Goal: Navigation & Orientation: Go to known website

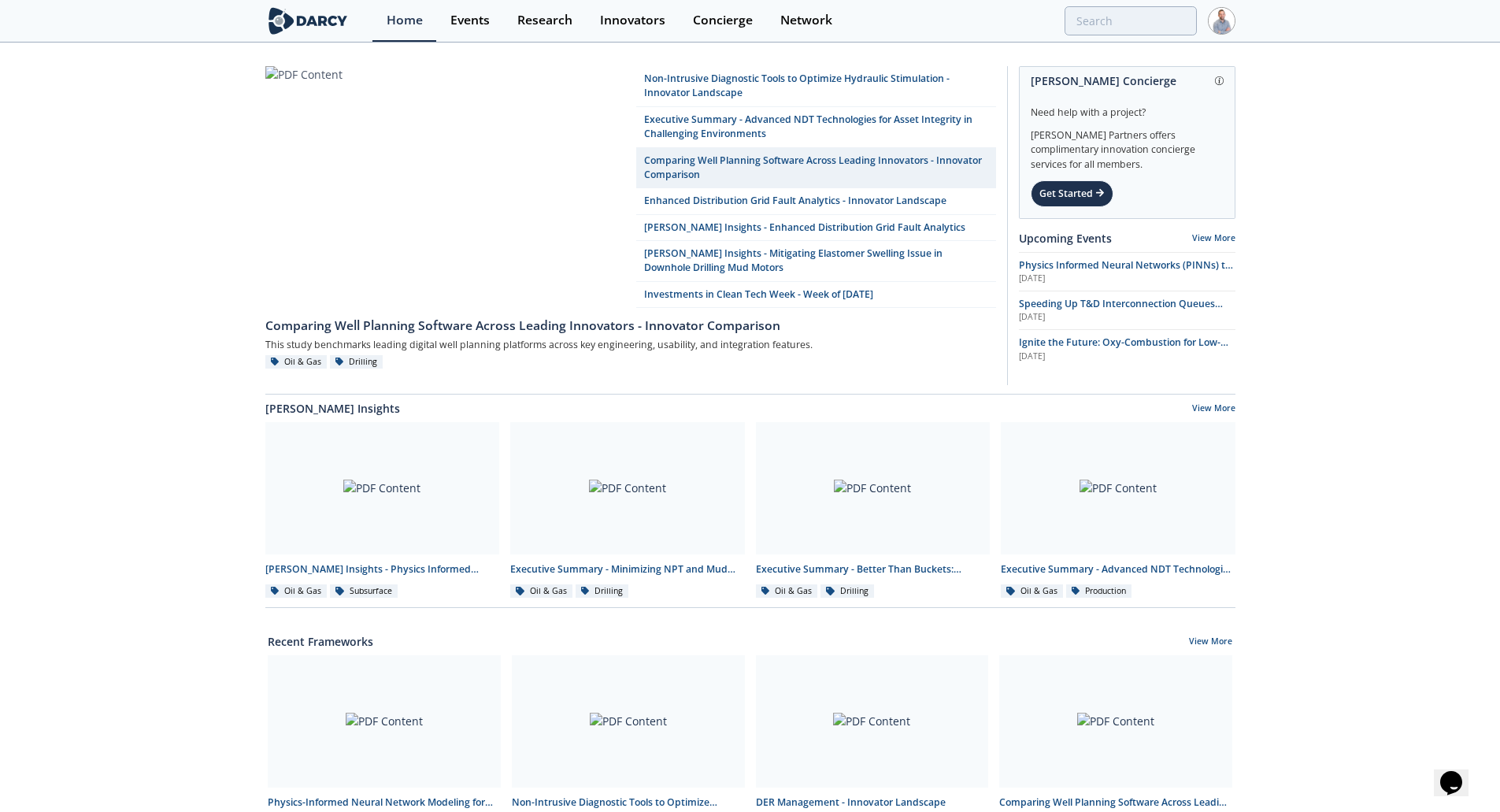
click at [1218, 24] on img at bounding box center [1221, 21] width 27 height 27
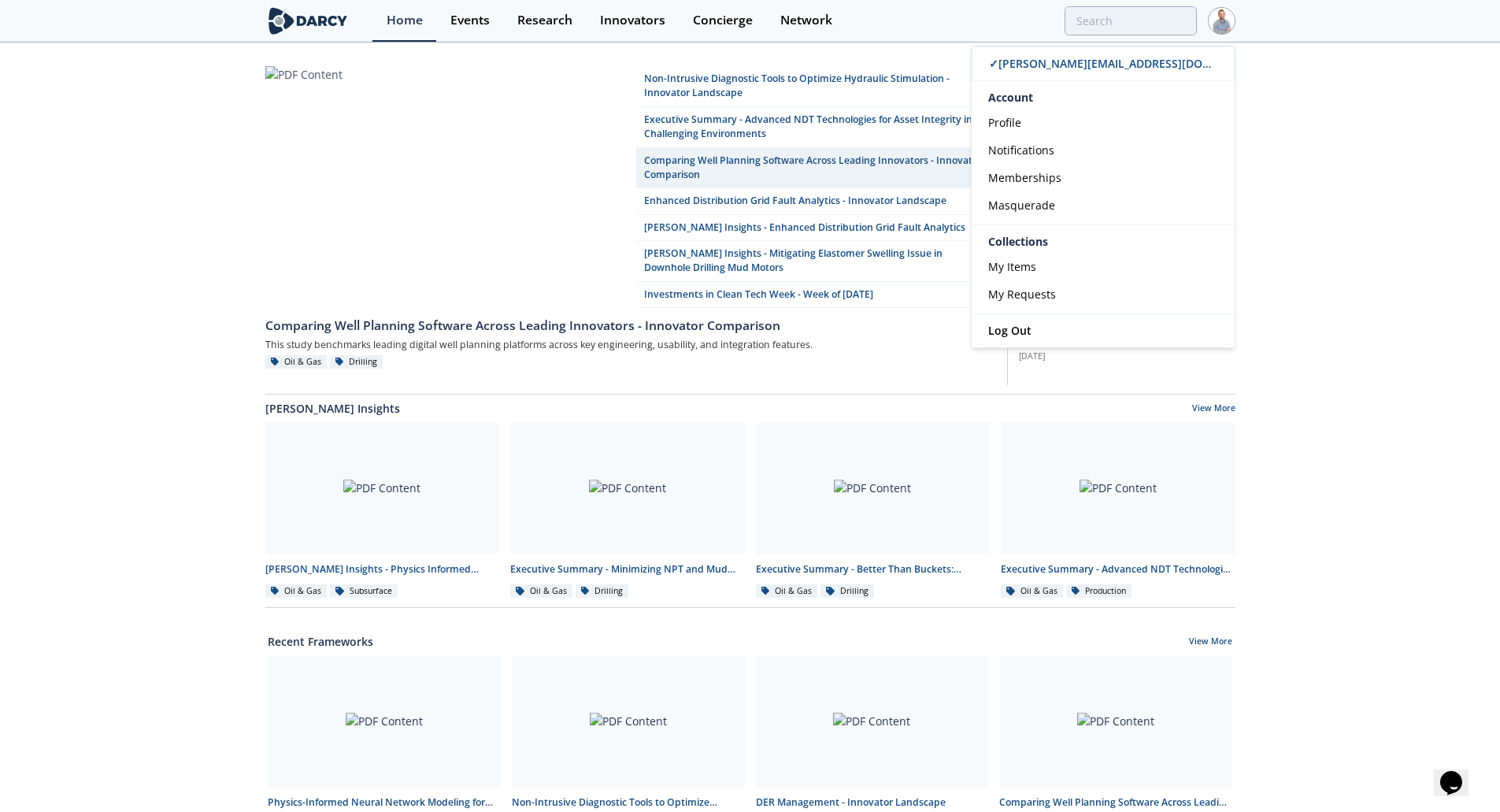
click at [1021, 333] on span "Log Out" at bounding box center [1010, 330] width 43 height 15
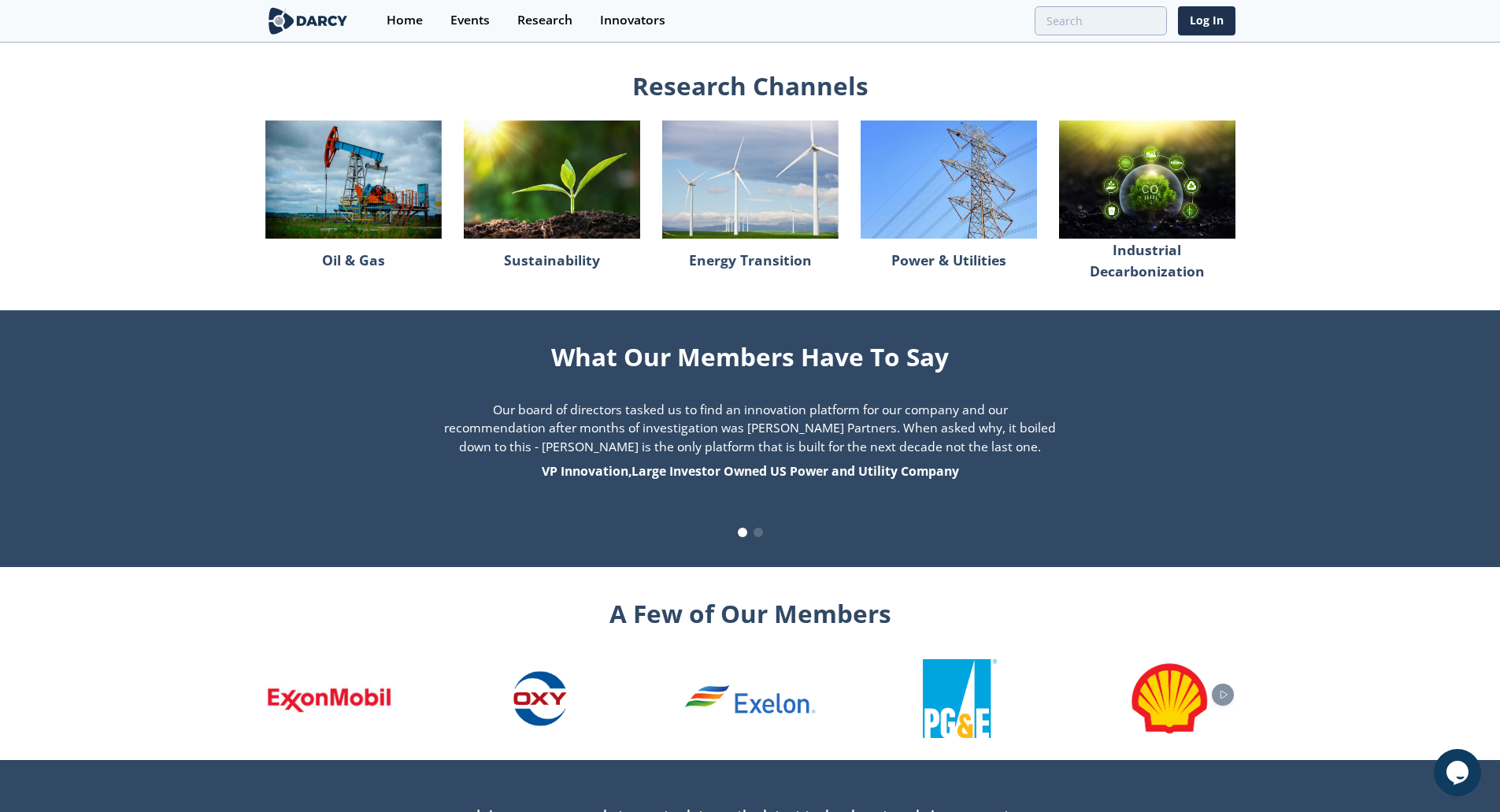
scroll to position [1446, 0]
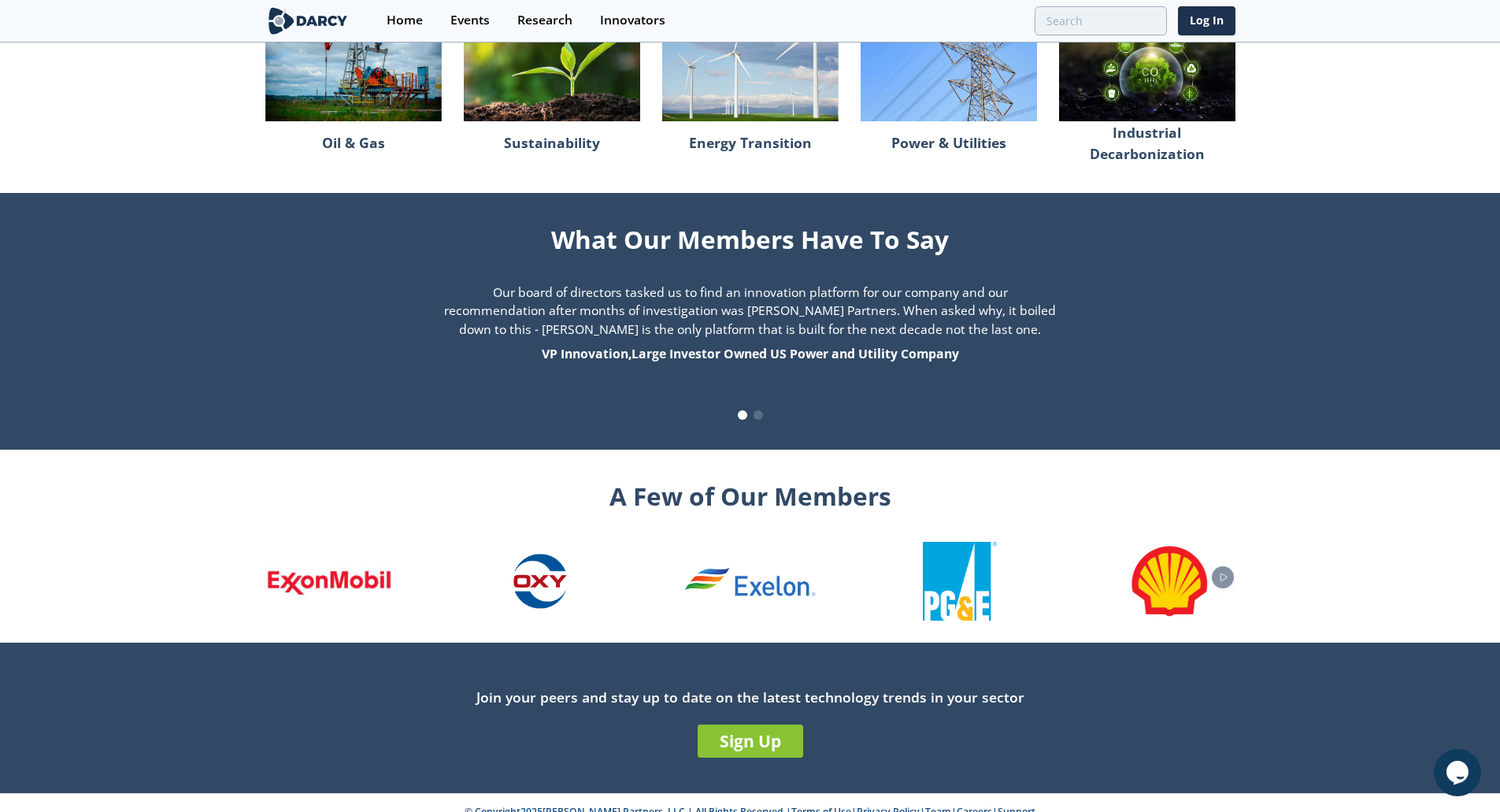
click at [1227, 572] on icon "Next slide" at bounding box center [1224, 576] width 19 height 8
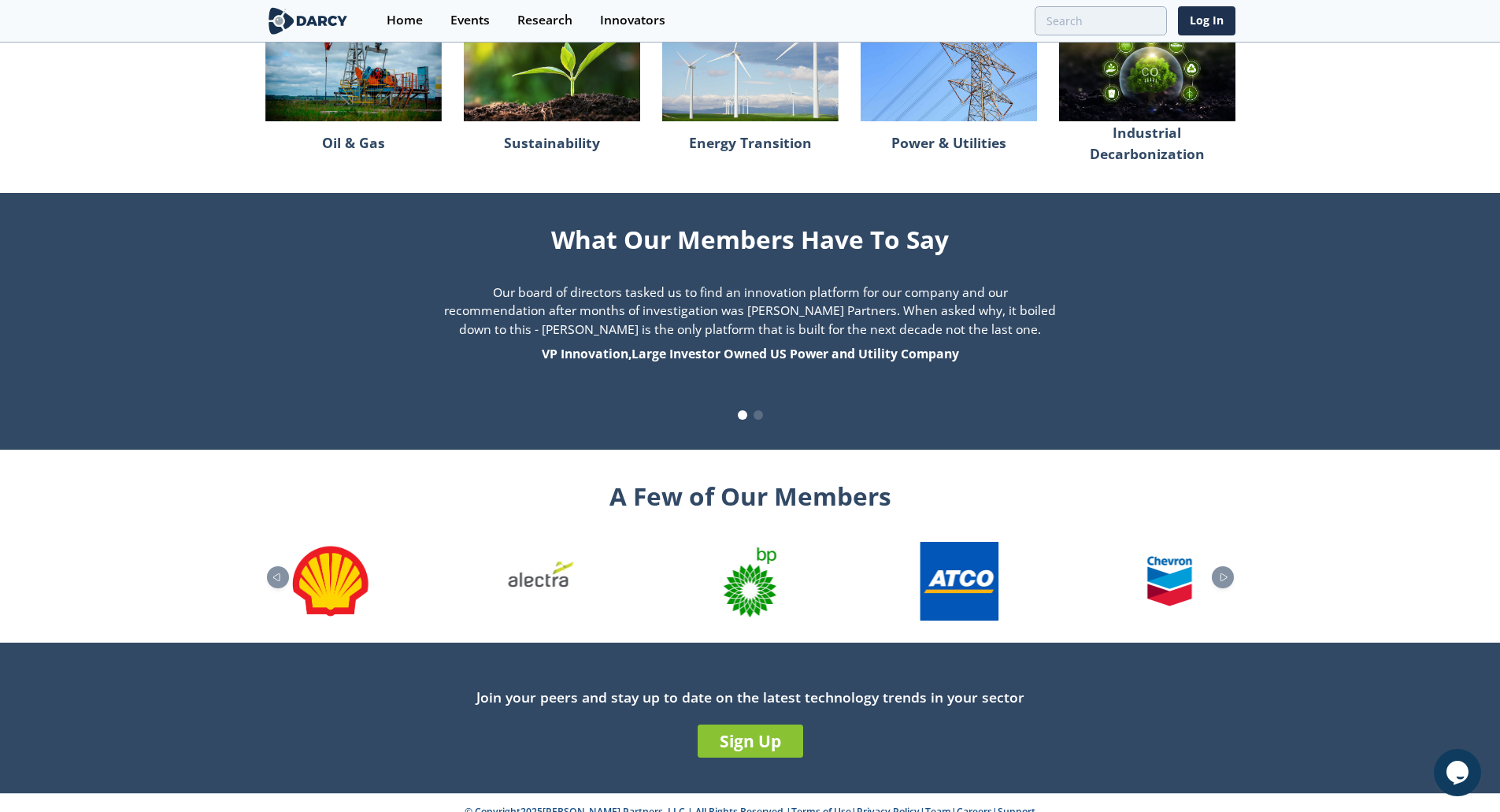
click at [1227, 572] on icon "Next slide" at bounding box center [1224, 576] width 19 height 8
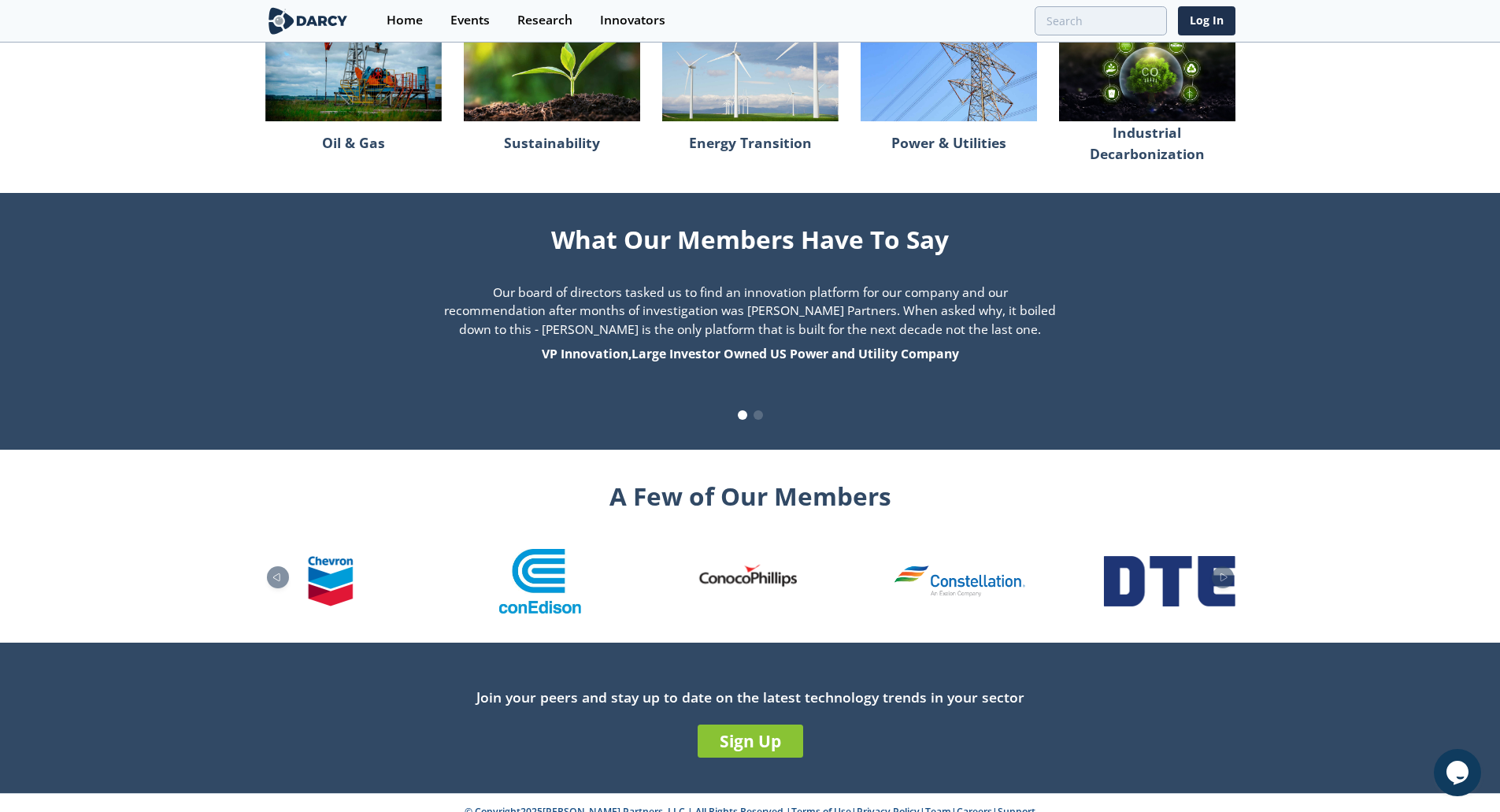
click at [1227, 572] on icon "Next slide" at bounding box center [1224, 576] width 19 height 8
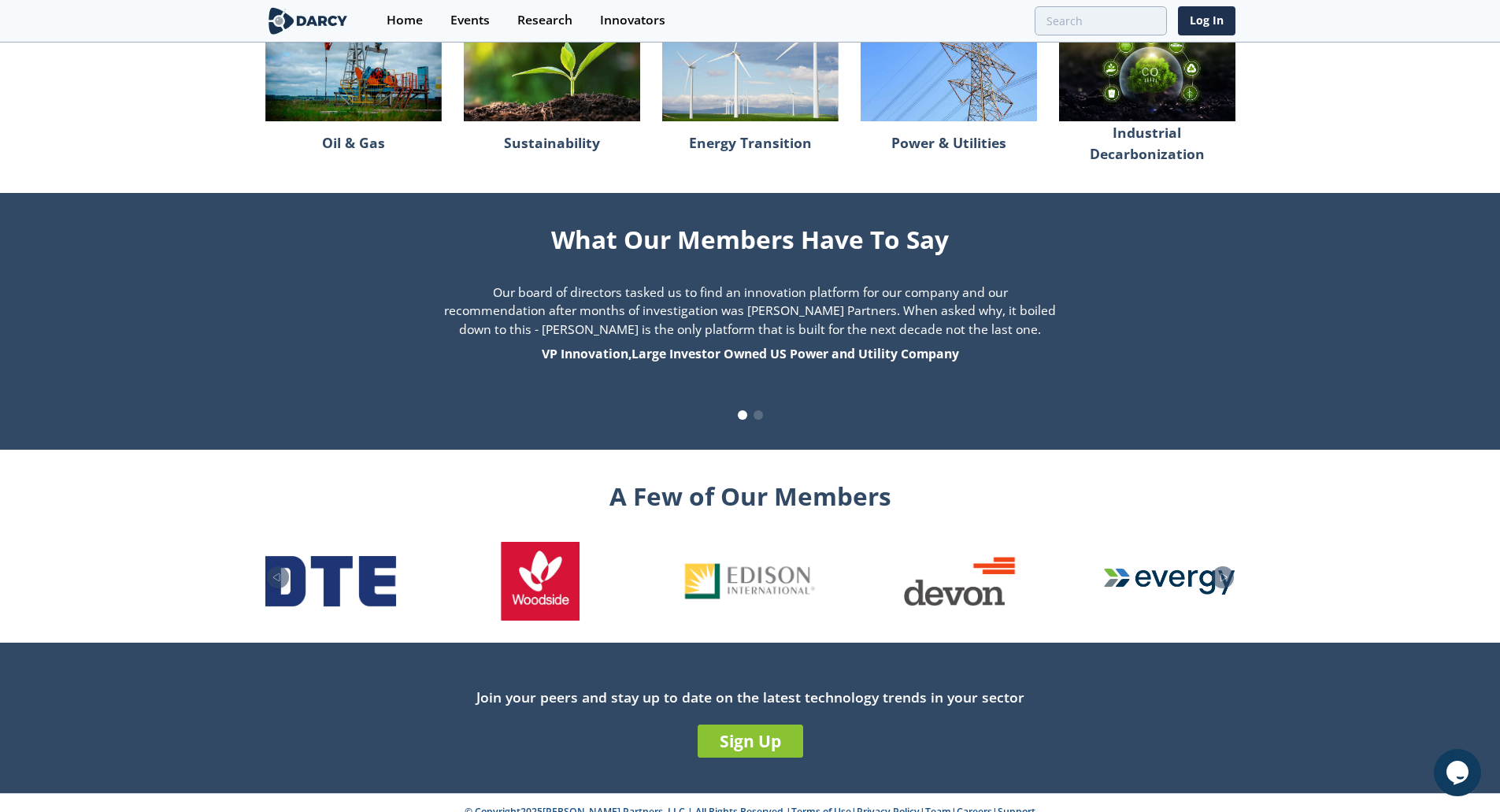
click at [1227, 572] on icon "Next slide" at bounding box center [1224, 576] width 19 height 8
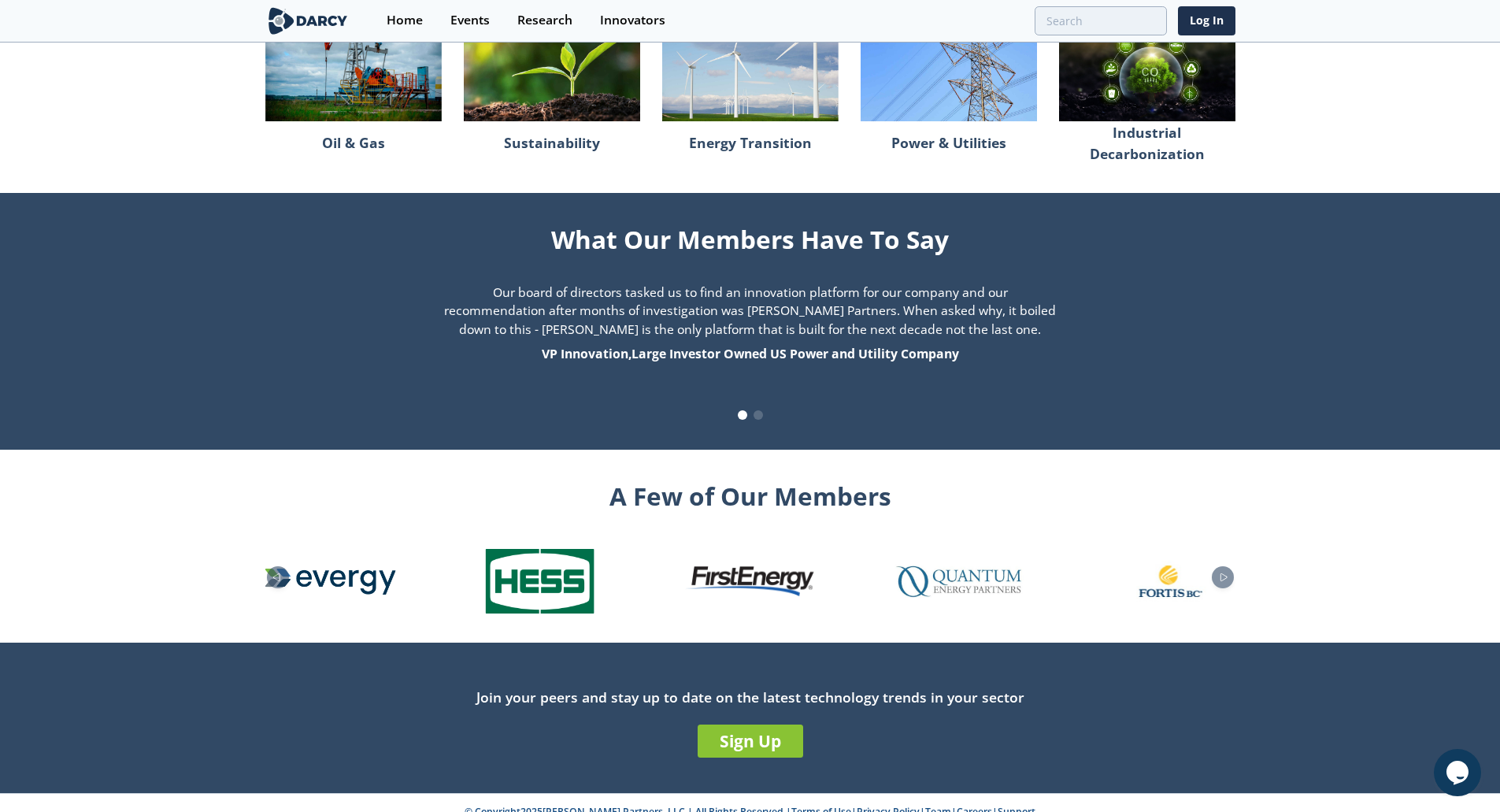
click at [1227, 572] on icon "Next slide" at bounding box center [1224, 576] width 19 height 8
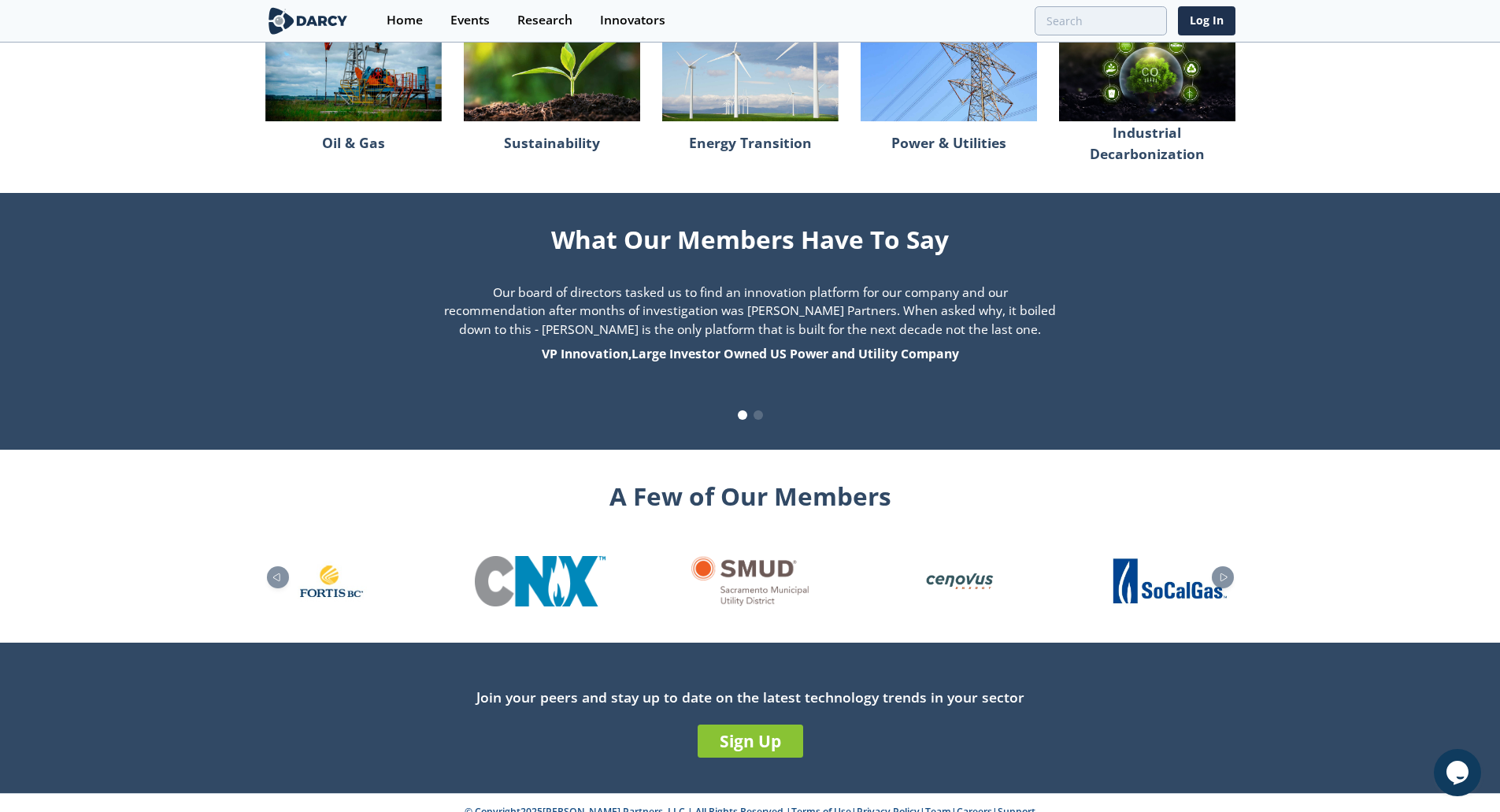
click at [1227, 572] on icon "Next slide" at bounding box center [1224, 576] width 19 height 8
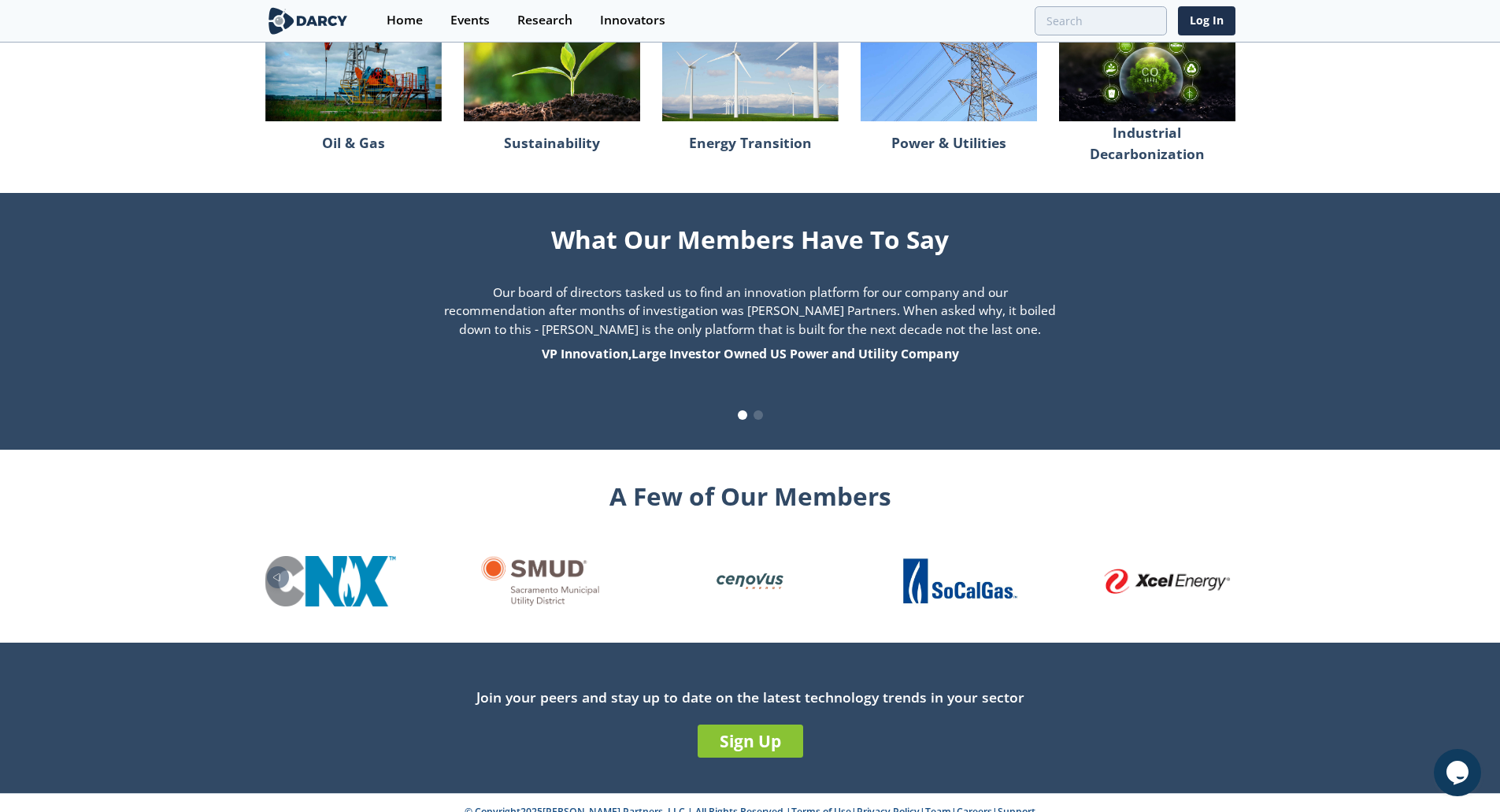
click at [279, 572] on icon "Previous slide" at bounding box center [277, 576] width 19 height 8
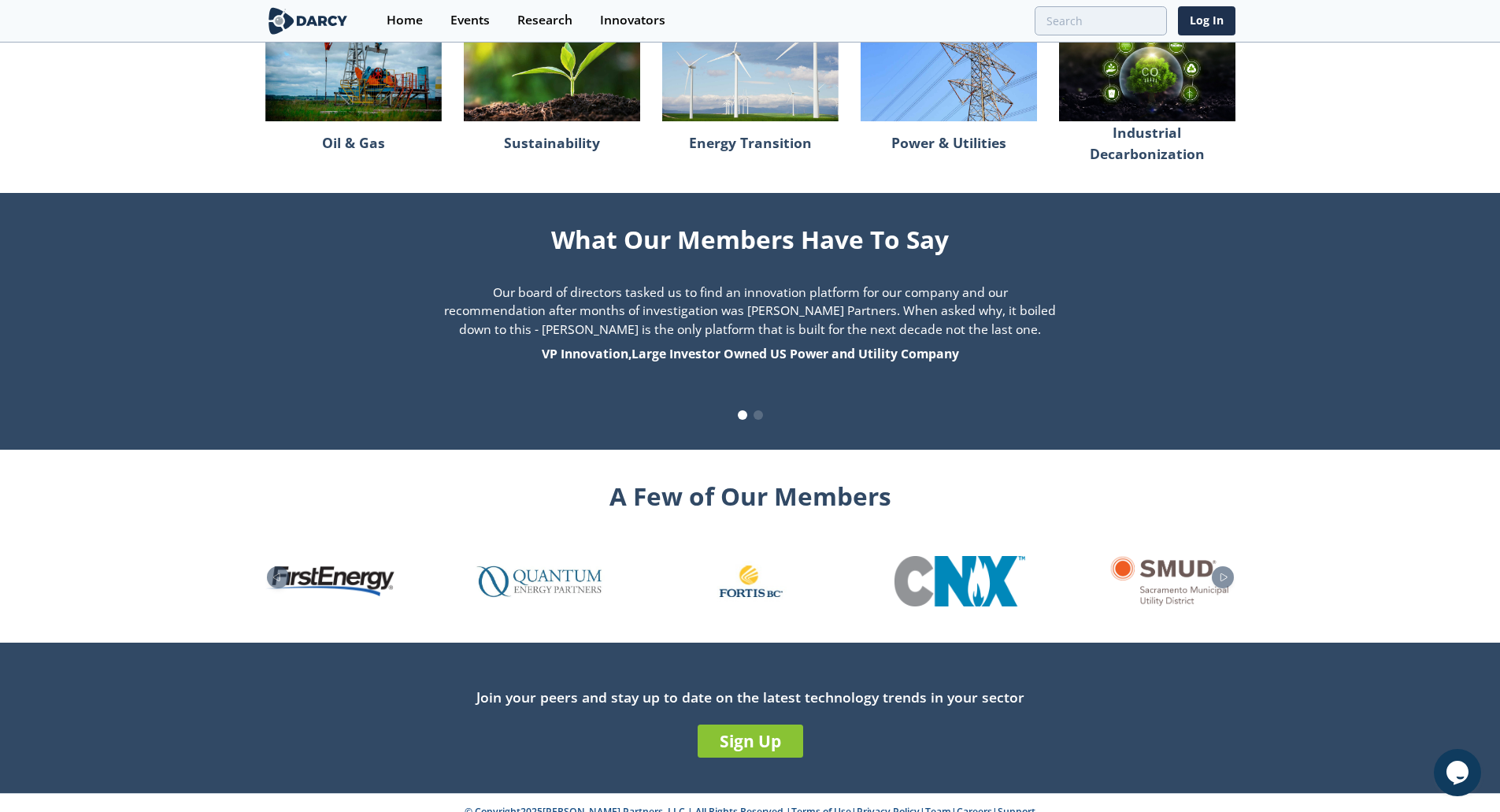
click at [279, 572] on icon "Previous slide" at bounding box center [277, 576] width 19 height 8
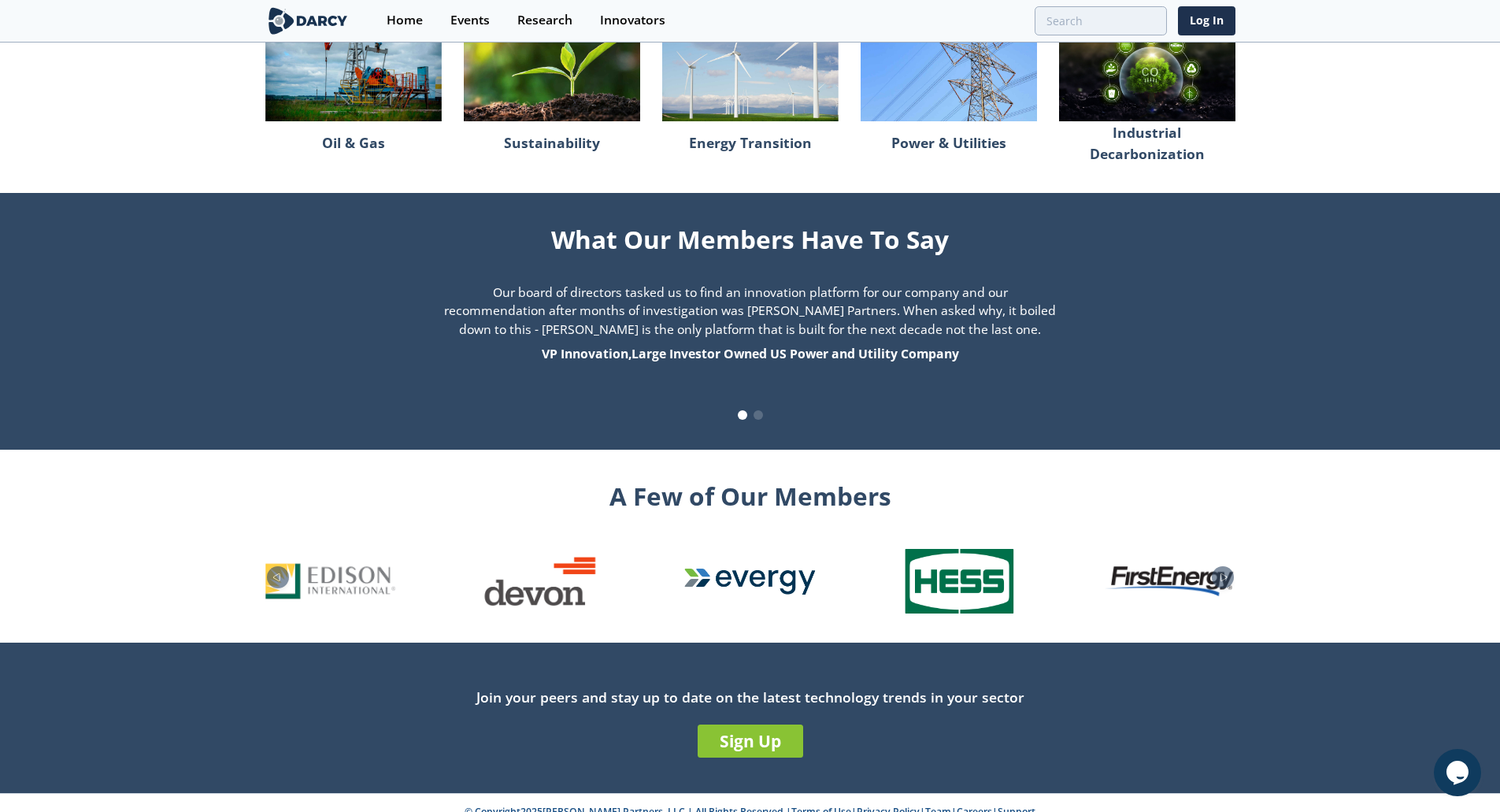
click at [279, 572] on icon "Previous slide" at bounding box center [277, 576] width 19 height 8
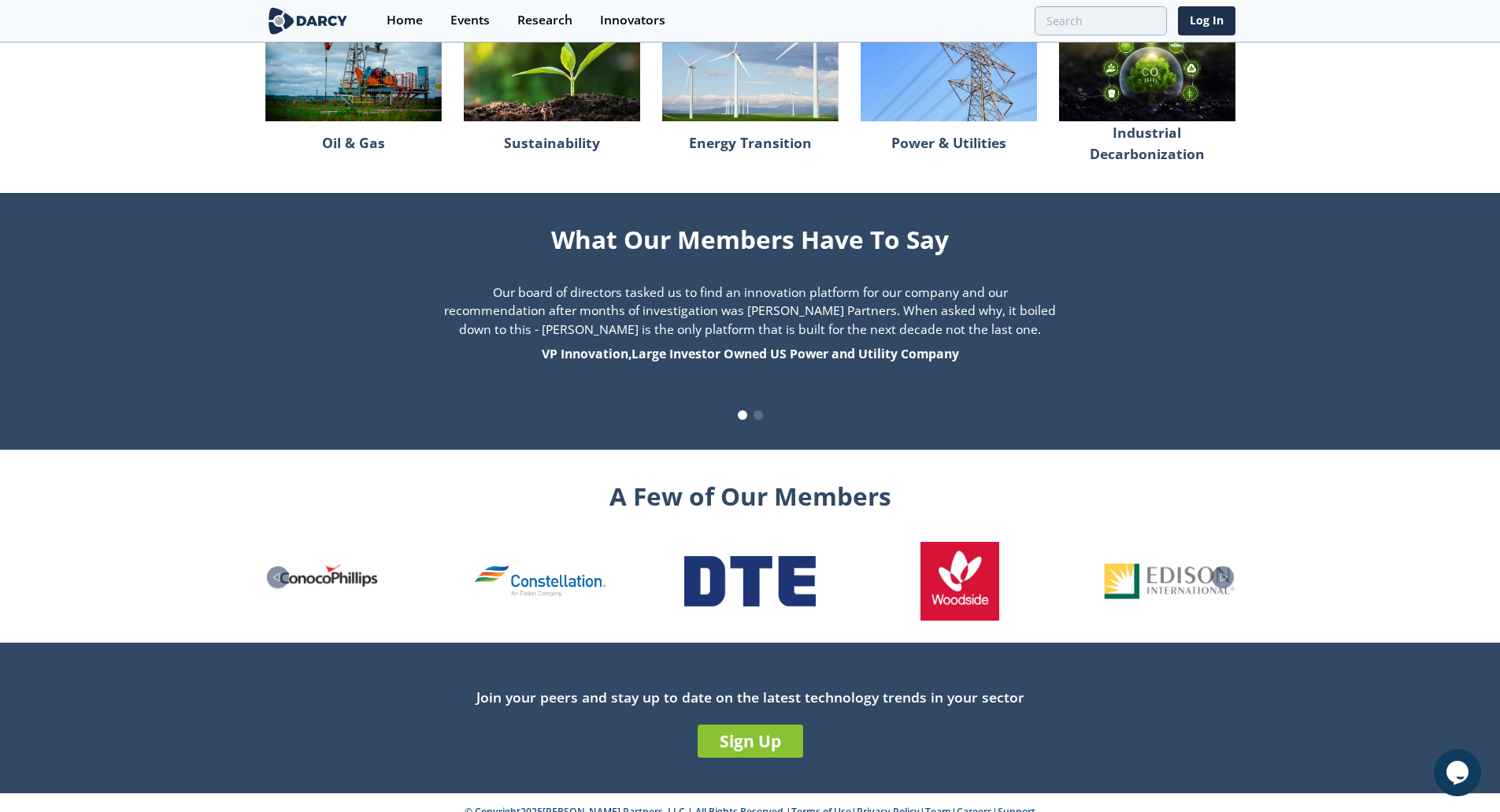
click at [279, 572] on icon "Previous slide" at bounding box center [277, 576] width 19 height 8
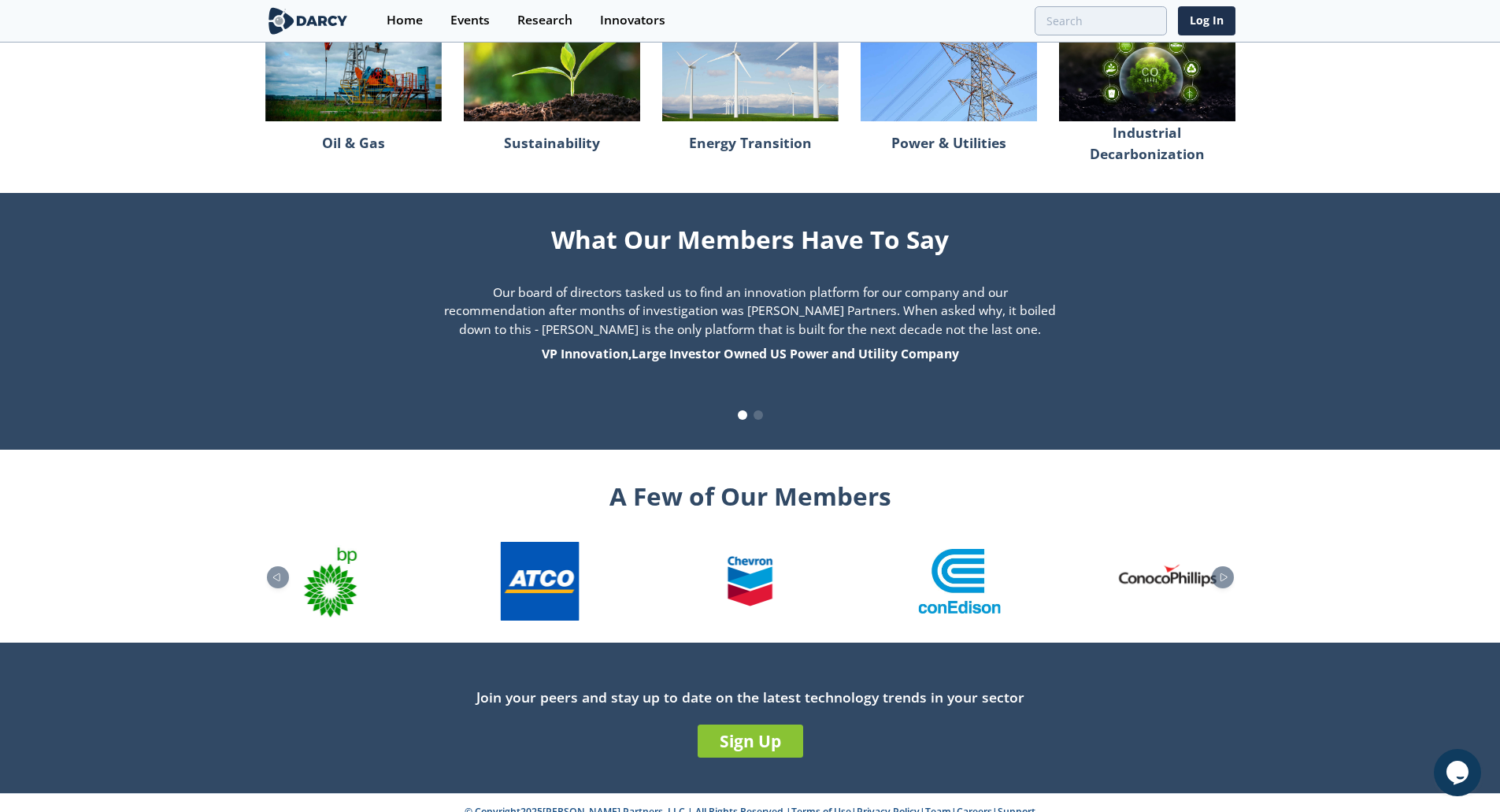
click at [279, 572] on icon "Previous slide" at bounding box center [277, 576] width 19 height 8
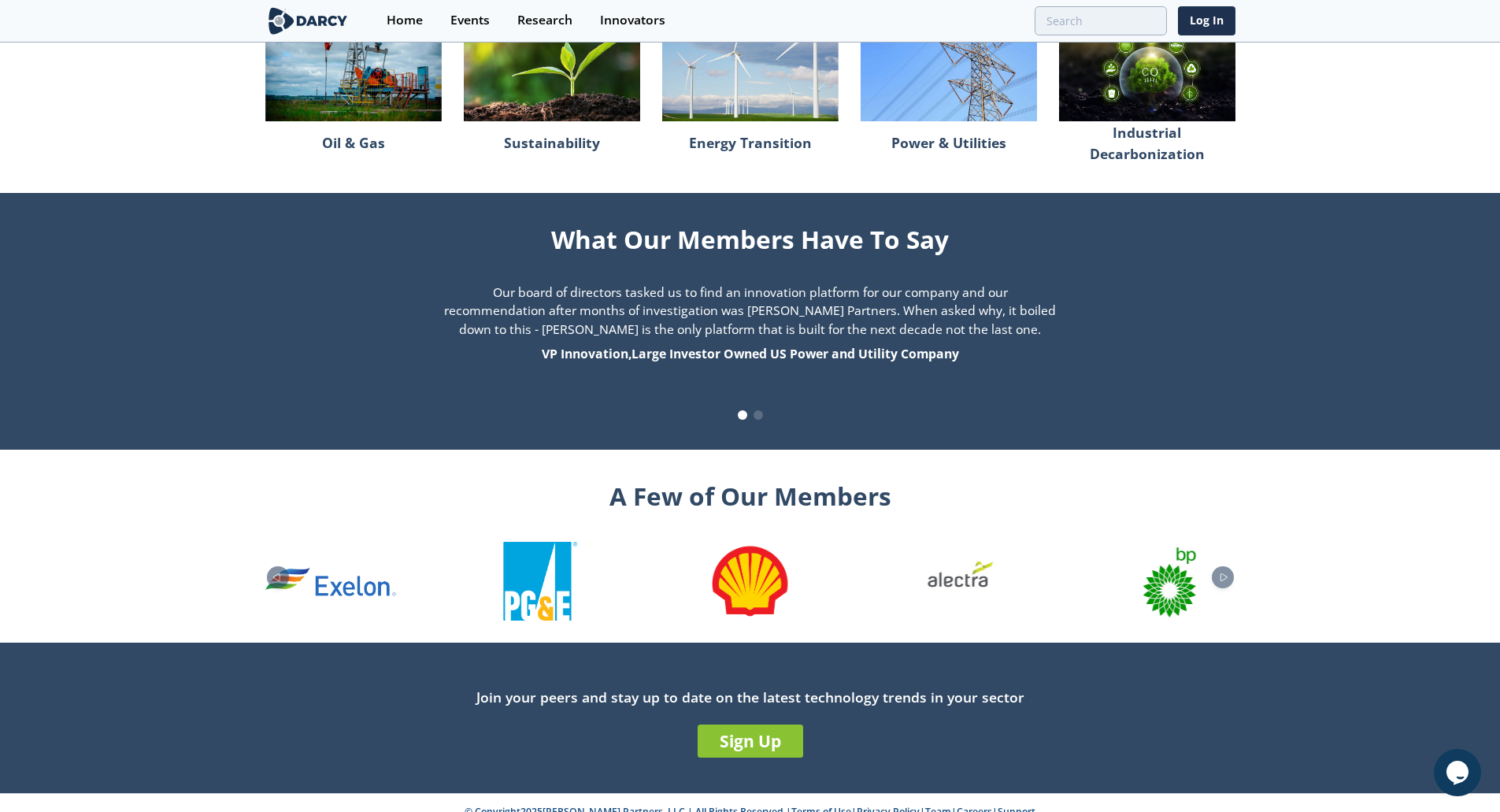
click at [279, 572] on icon "Previous slide" at bounding box center [277, 576] width 19 height 8
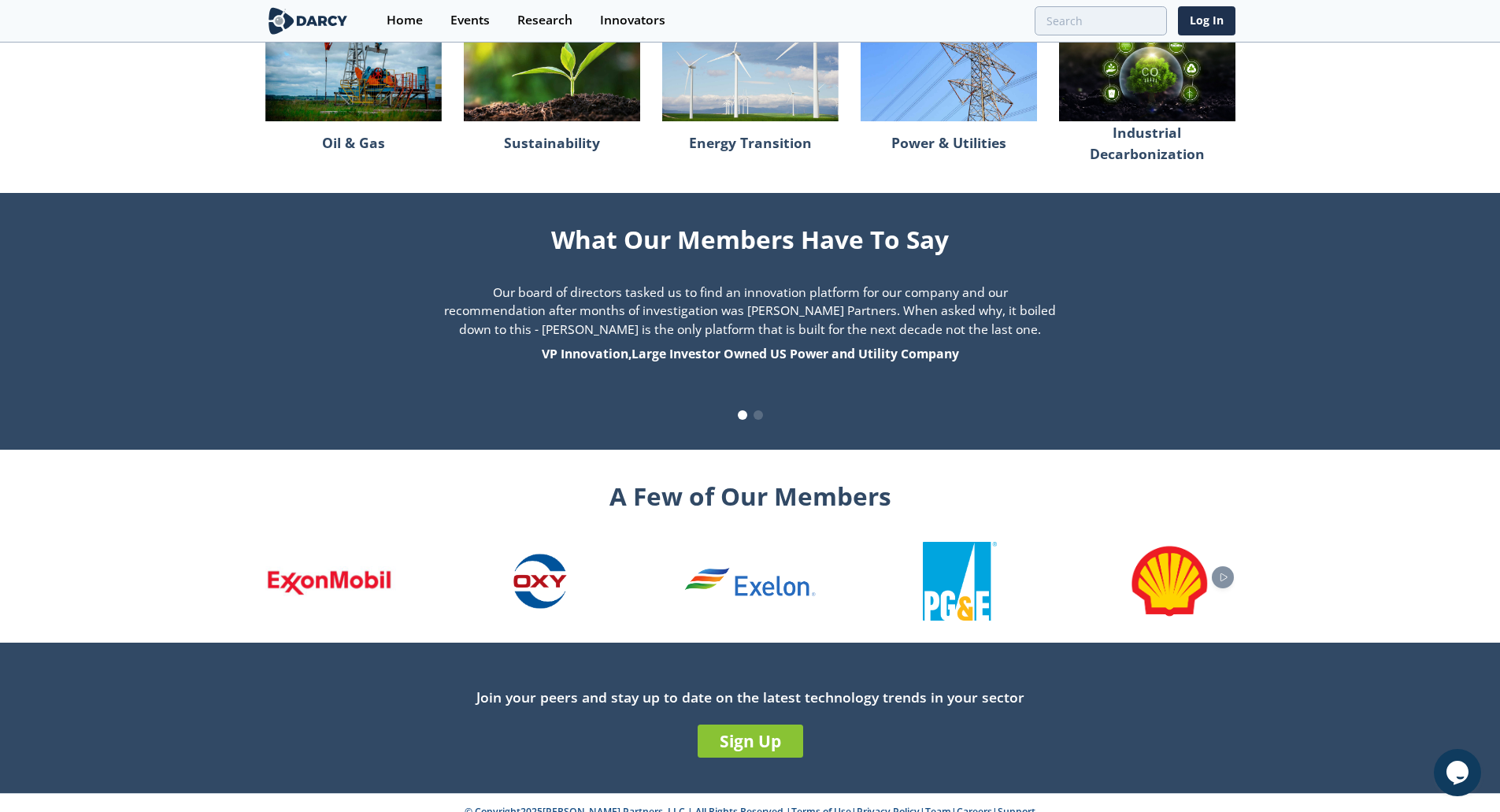
click at [279, 566] on img "1 / 26" at bounding box center [331, 581] width 130 height 30
